Goal: Information Seeking & Learning: Learn about a topic

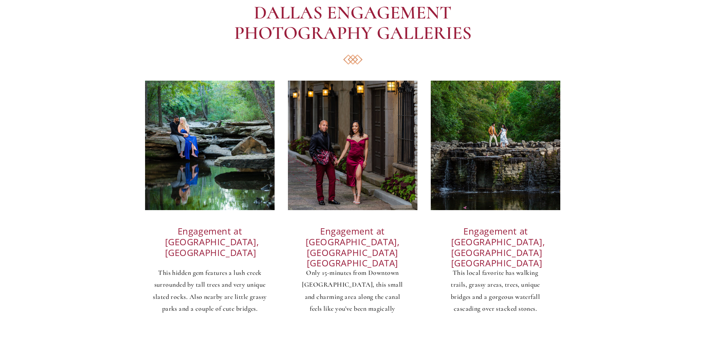
scroll to position [4312, 0]
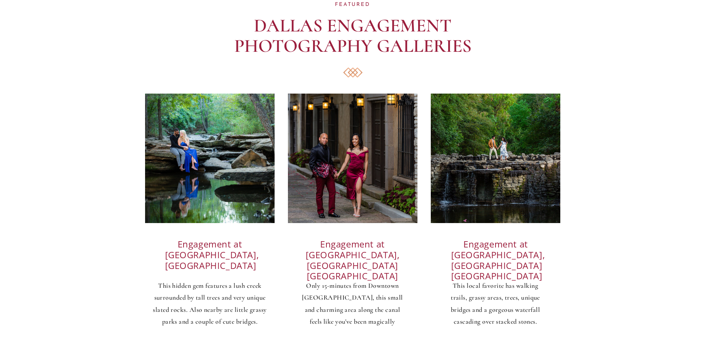
click at [206, 244] on h3 "Engagement at Stone Creek Park, Flower Mound TX" at bounding box center [210, 256] width 90 height 34
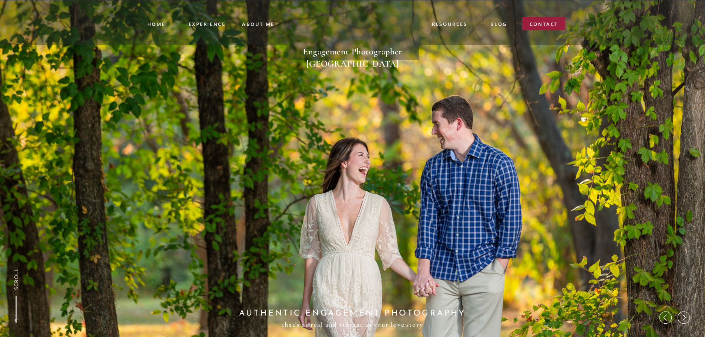
scroll to position [4312, 0]
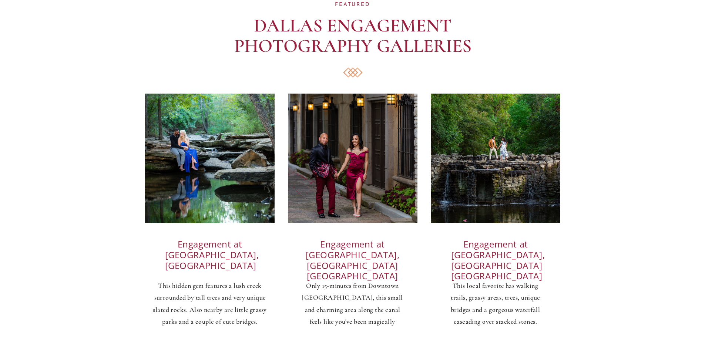
click at [358, 257] on h3 "Engagement at [GEOGRAPHIC_DATA], [GEOGRAPHIC_DATA] [GEOGRAPHIC_DATA]" at bounding box center [353, 256] width 96 height 34
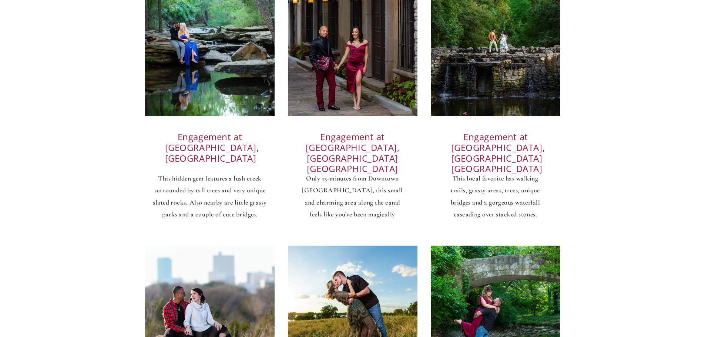
scroll to position [4423, 0]
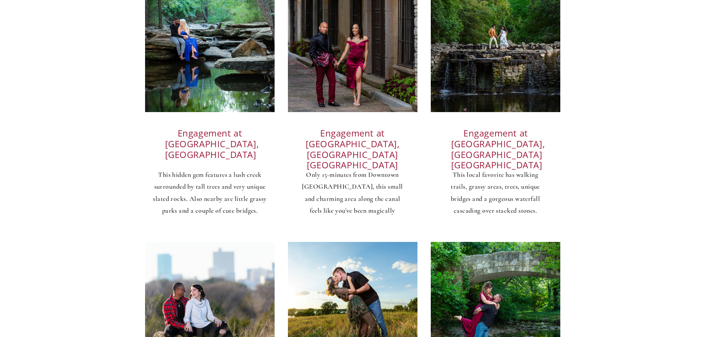
click at [494, 146] on h3 "Engagement at Prairie Creek Park, Richardson TX" at bounding box center [496, 144] width 90 height 33
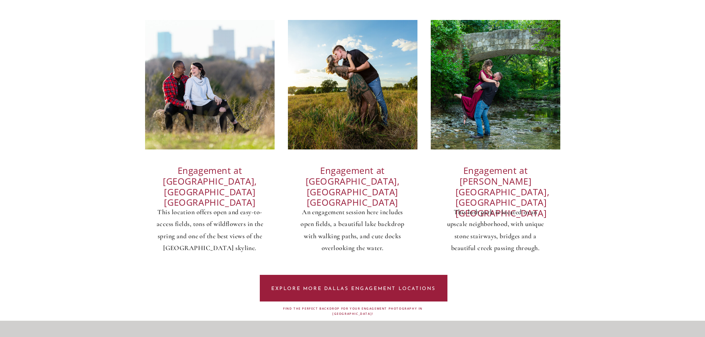
scroll to position [4831, 0]
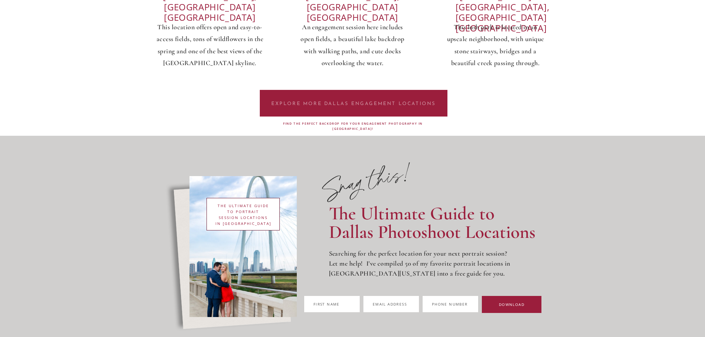
click at [365, 100] on h3 "EXPLORE MORE DALLAS ENGAGEMENT LOCATIONS" at bounding box center [353, 103] width 165 height 6
